Goal: Communication & Community: Participate in discussion

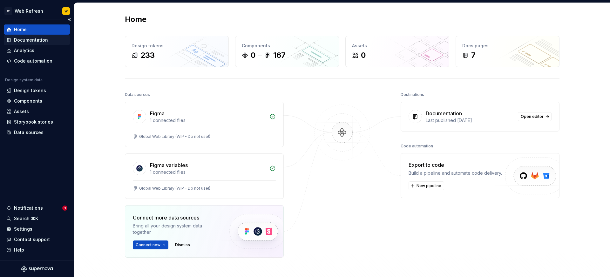
click at [37, 39] on div "Documentation" at bounding box center [31, 40] width 34 height 6
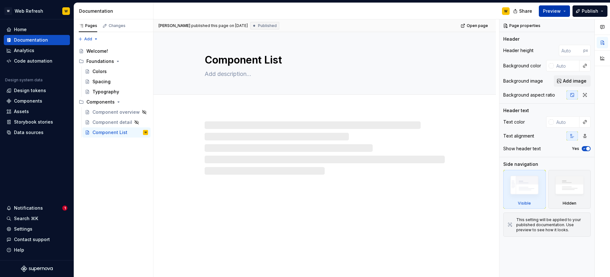
click at [552, 12] on span "Preview" at bounding box center [552, 11] width 18 height 6
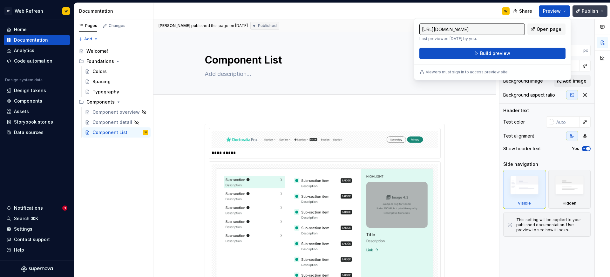
click at [586, 10] on span "Publish" at bounding box center [589, 11] width 17 height 6
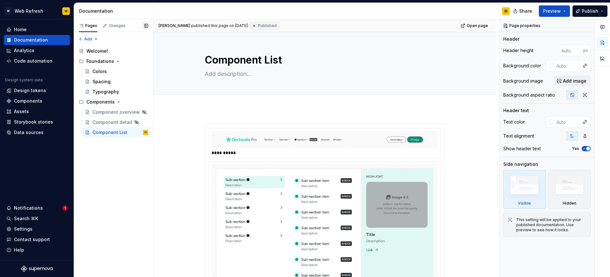
click at [146, 25] on button "button" at bounding box center [146, 25] width 9 height 9
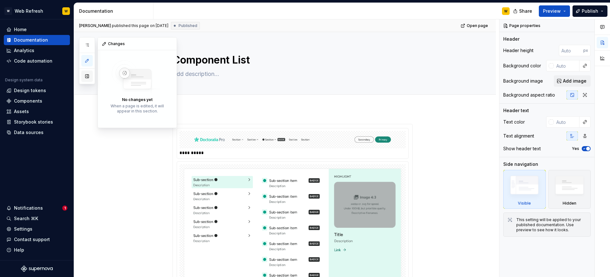
click at [88, 76] on button "button" at bounding box center [86, 75] width 11 height 11
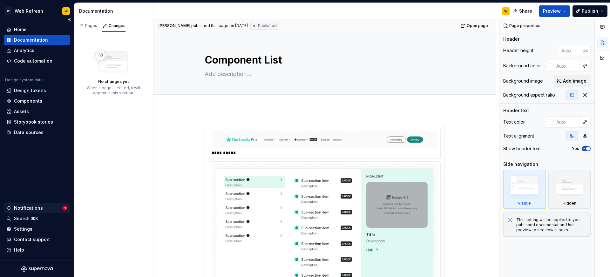
click at [29, 210] on div "Notifications" at bounding box center [28, 208] width 29 height 6
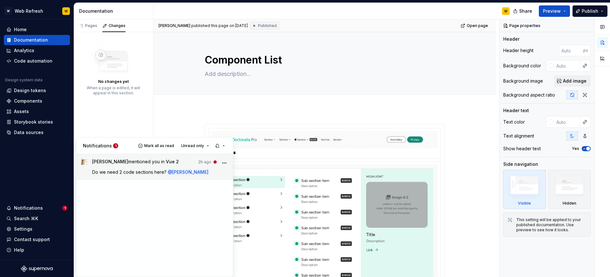
click at [114, 170] on span "Do we need 2 code sections here?" at bounding box center [129, 171] width 74 height 5
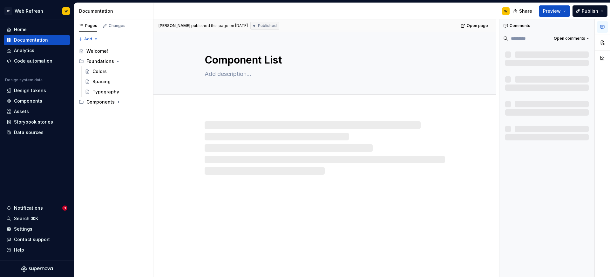
type textarea "*"
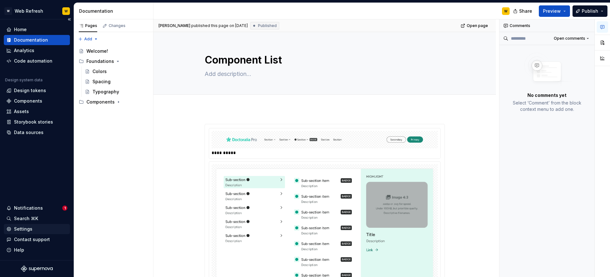
click at [28, 227] on div "Settings" at bounding box center [23, 229] width 18 height 6
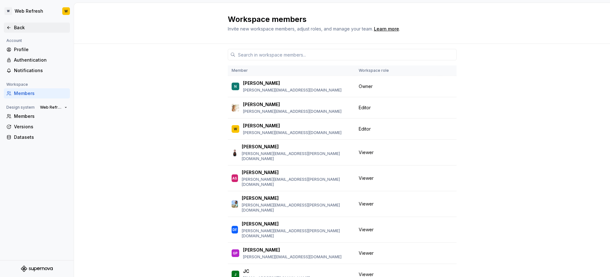
click at [23, 23] on div "Back" at bounding box center [37, 28] width 66 height 10
